Goal: Information Seeking & Learning: Learn about a topic

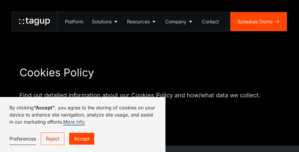
click at [83, 124] on link "More info" at bounding box center [74, 122] width 22 height 6
click at [149, 76] on h1 "Cookies Policy" at bounding box center [149, 72] width 260 height 13
click at [149, 96] on p "Find out detailed information about our Cookies Policy and how/what data we col…" at bounding box center [149, 99] width 260 height 17
click at [83, 124] on link "More info" at bounding box center [74, 122] width 22 height 6
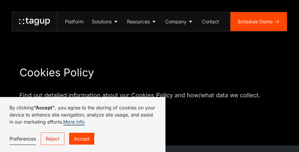
click at [149, 76] on h1 "Cookies Policy" at bounding box center [149, 72] width 260 height 13
click at [149, 96] on p "Find out detailed information about our Cookies Policy and how/what data we col…" at bounding box center [149, 99] width 260 height 17
click at [83, 124] on link "More info" at bounding box center [74, 122] width 22 height 6
click at [149, 76] on h1 "Cookies Policy" at bounding box center [149, 72] width 260 height 13
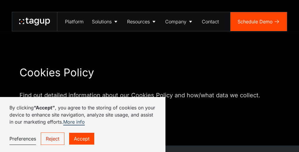
click at [149, 96] on p "Find out detailed information about our Cookies Policy and how/what data we col…" at bounding box center [149, 99] width 260 height 17
